Goal: Find specific page/section: Find specific page/section

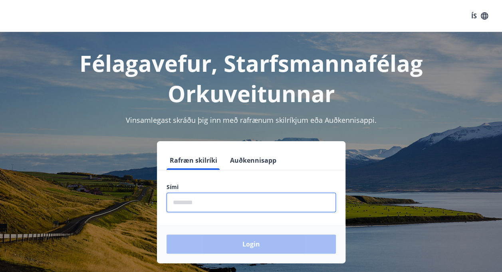
click at [265, 207] on input "phone" at bounding box center [251, 203] width 169 height 20
type input "********"
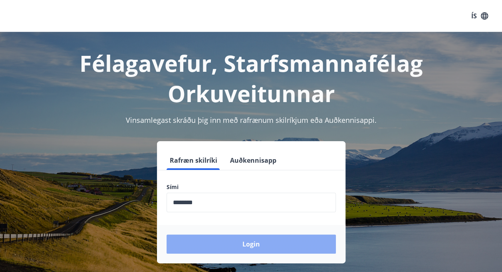
click at [257, 245] on button "Login" at bounding box center [251, 244] width 169 height 19
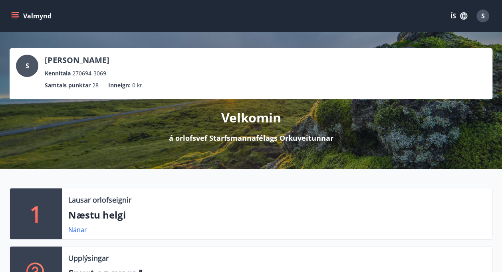
click at [274, 154] on div "S [PERSON_NAME] Sonjudóttir Kennitala 270694-3069 Samtals punktar 28 Inneign : …" at bounding box center [251, 100] width 502 height 137
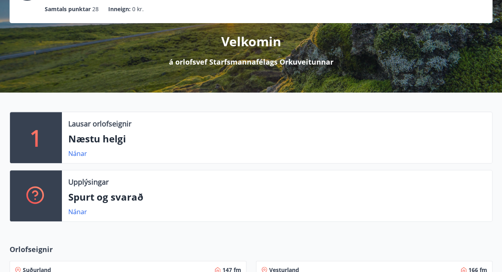
scroll to position [78, 0]
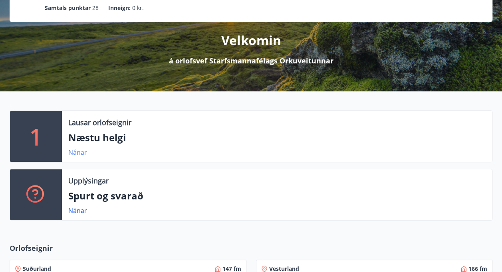
click at [73, 151] on link "Nánar" at bounding box center [77, 152] width 19 height 9
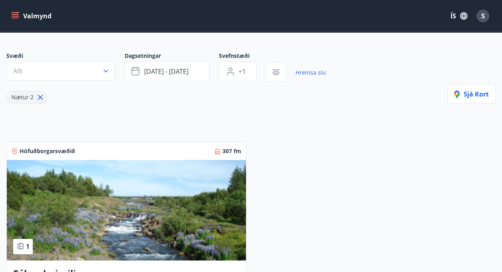
scroll to position [54, 0]
